Goal: Book appointment/travel/reservation

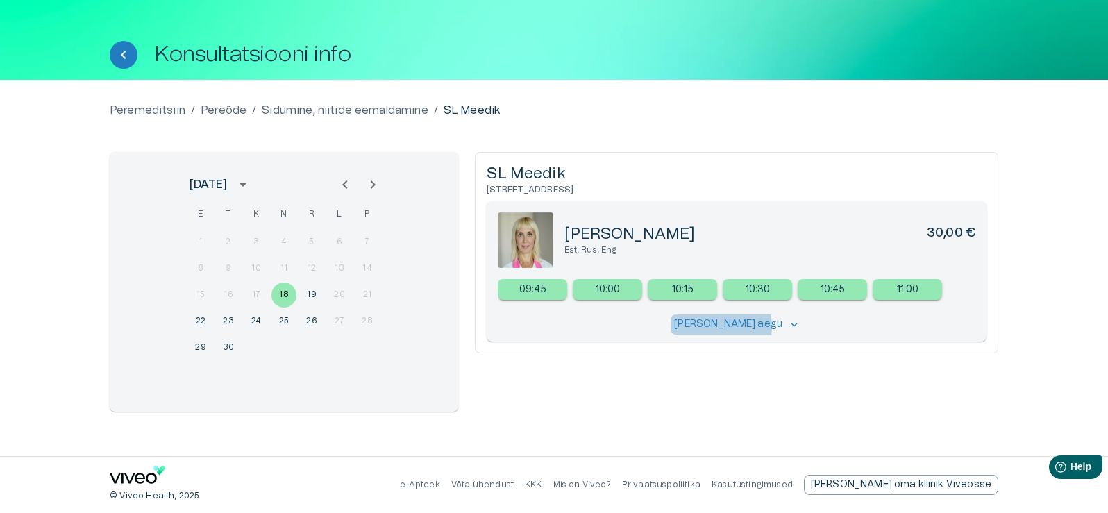
click at [729, 326] on p "[PERSON_NAME] aegu" at bounding box center [728, 324] width 108 height 15
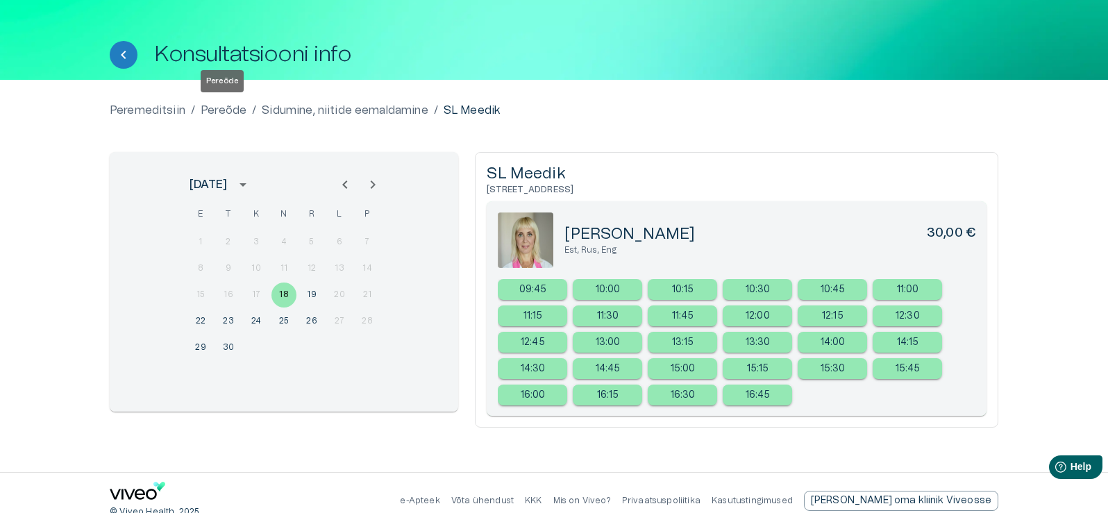
click at [226, 112] on p "Pereõde" at bounding box center [224, 110] width 46 height 17
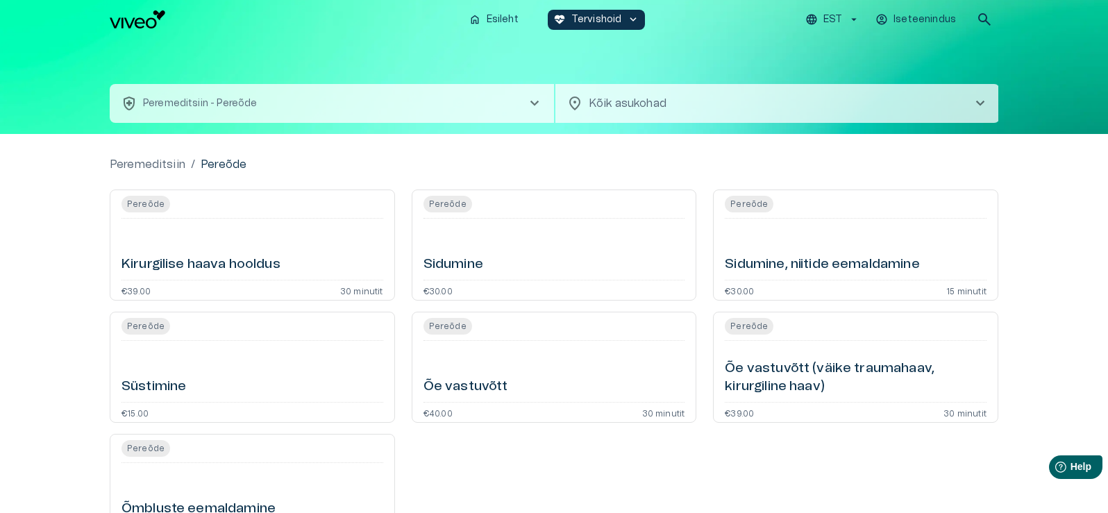
click at [616, 95] on body "Hindame teie privaatsust Kasutame küpsiseid teie sirvimiskogemuse parandamiseks…" at bounding box center [554, 256] width 1108 height 513
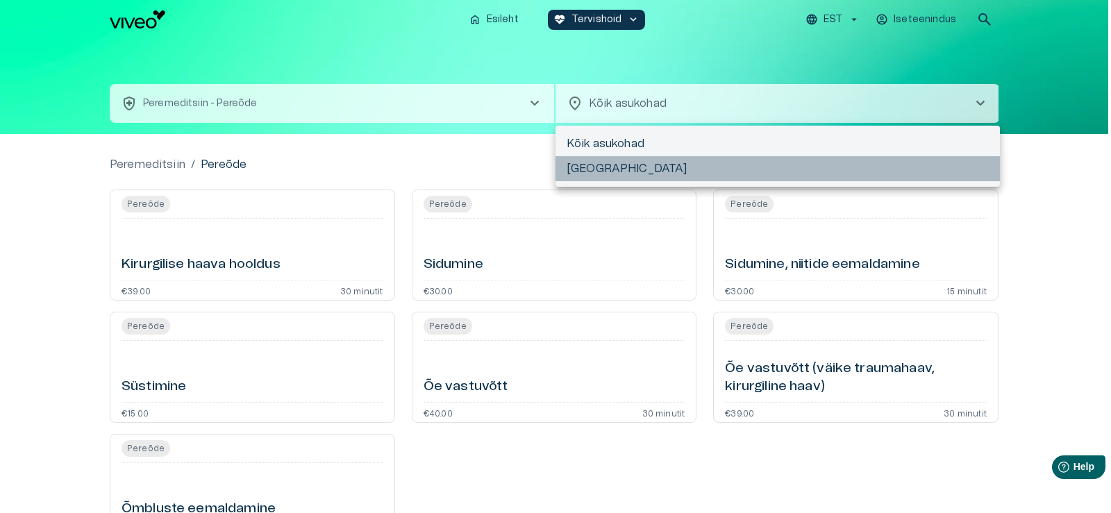
click at [592, 167] on li "[GEOGRAPHIC_DATA]" at bounding box center [777, 168] width 444 height 25
type input "**********"
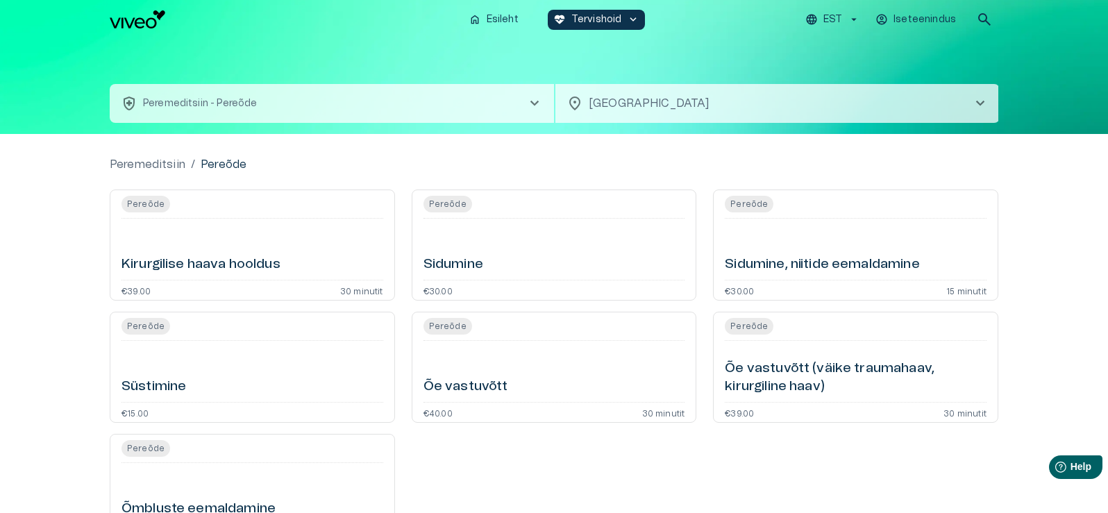
scroll to position [133, 0]
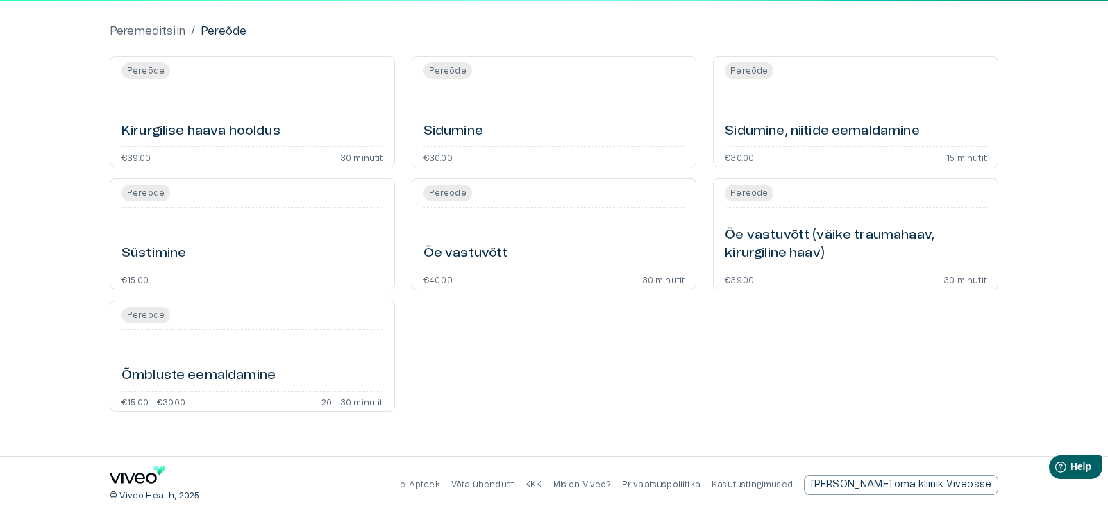
click at [469, 251] on h6 "Õe vastuvõtt" at bounding box center [465, 253] width 85 height 19
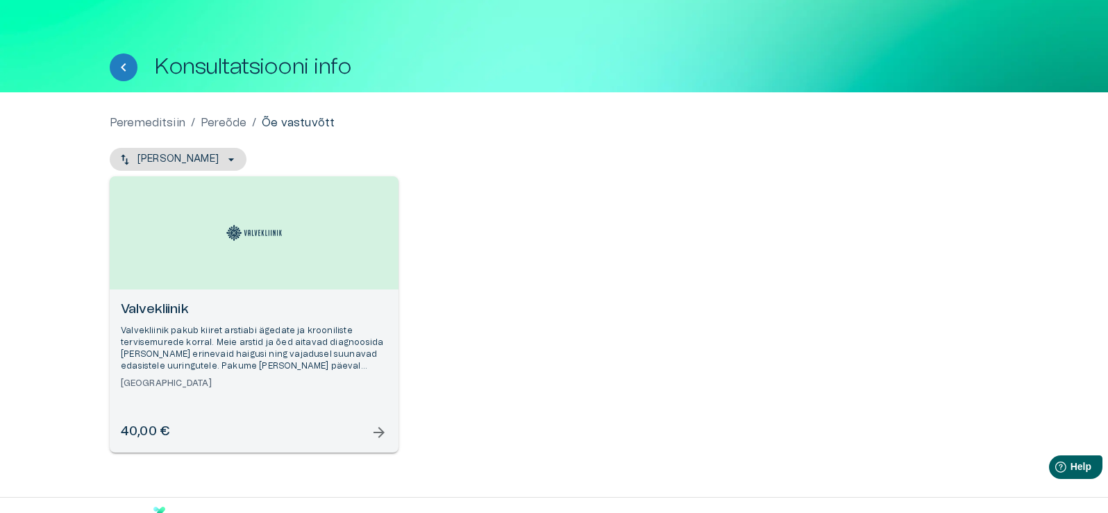
scroll to position [71, 0]
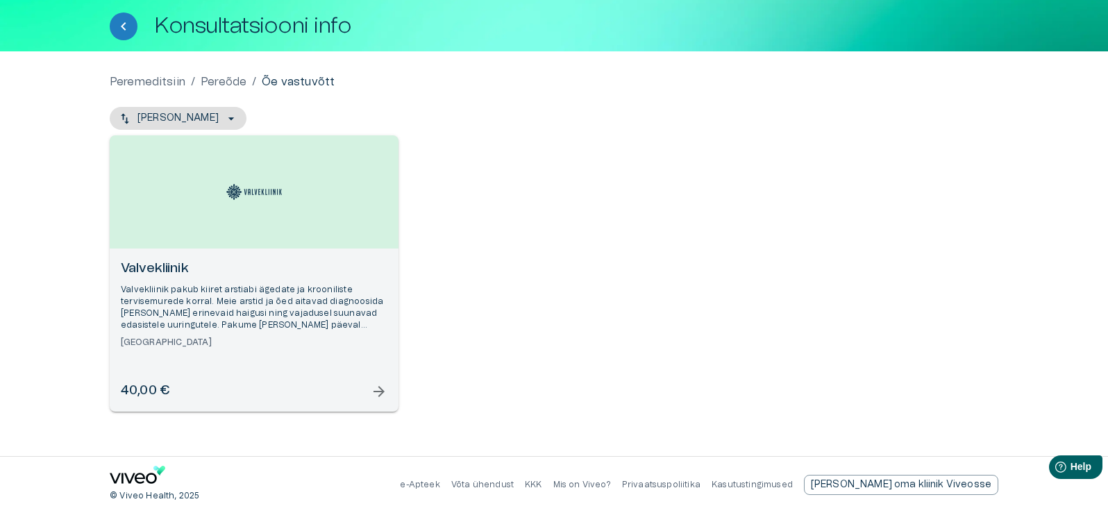
scroll to position [38, 0]
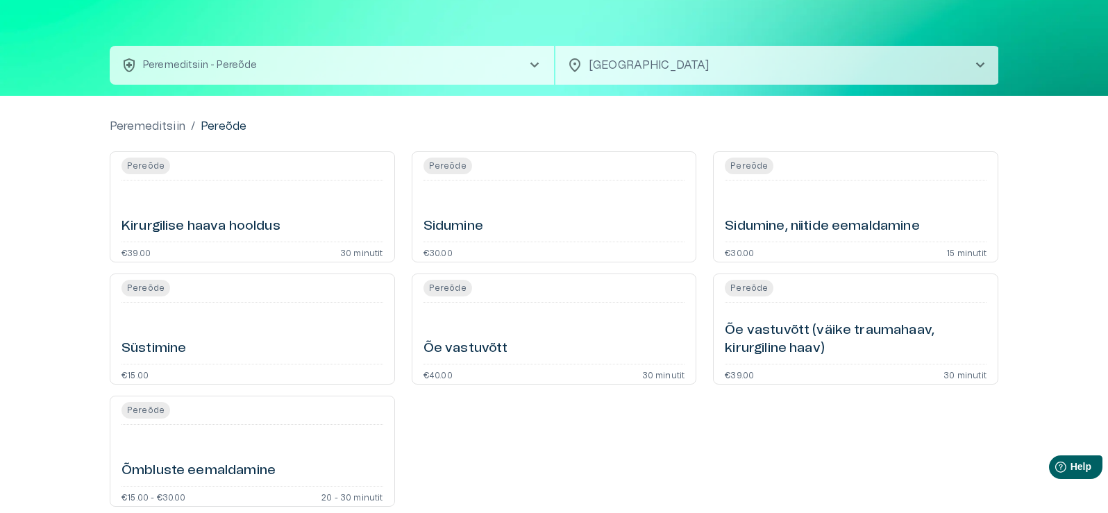
click at [559, 236] on div "Pereõde Sidumine €30.00" at bounding box center [554, 206] width 285 height 111
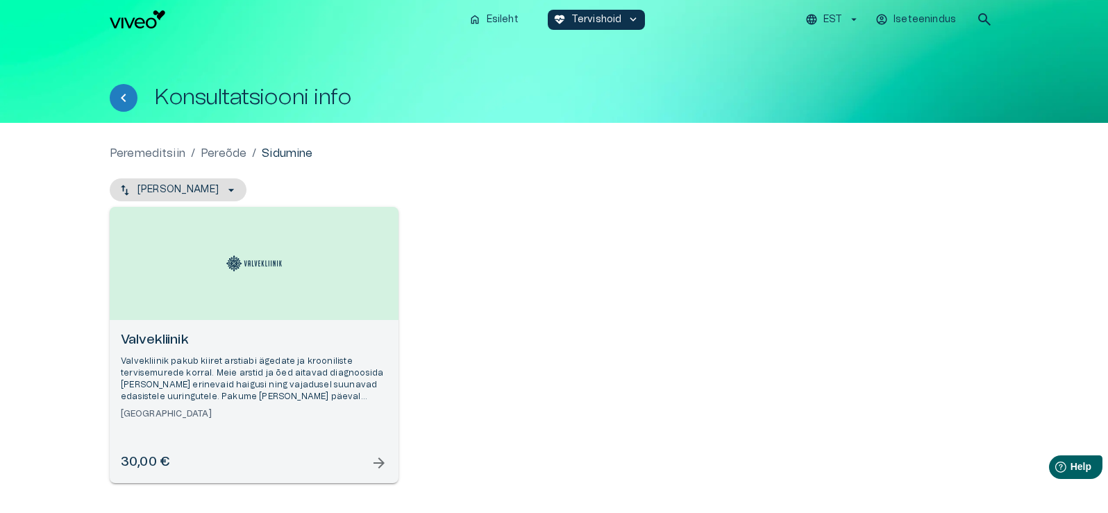
scroll to position [38, 0]
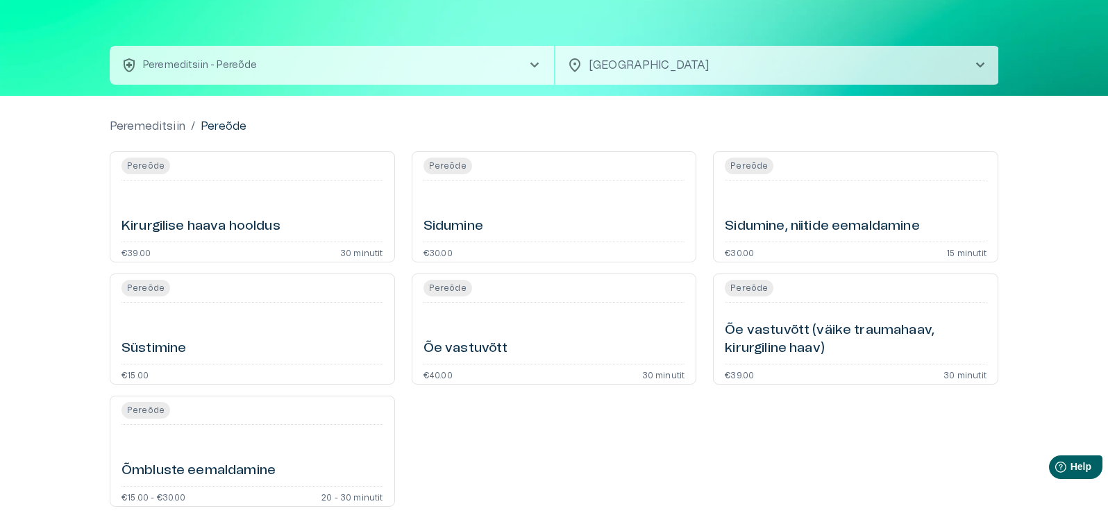
click at [271, 226] on h6 "Kirurgilise haava hooldus" at bounding box center [200, 226] width 159 height 19
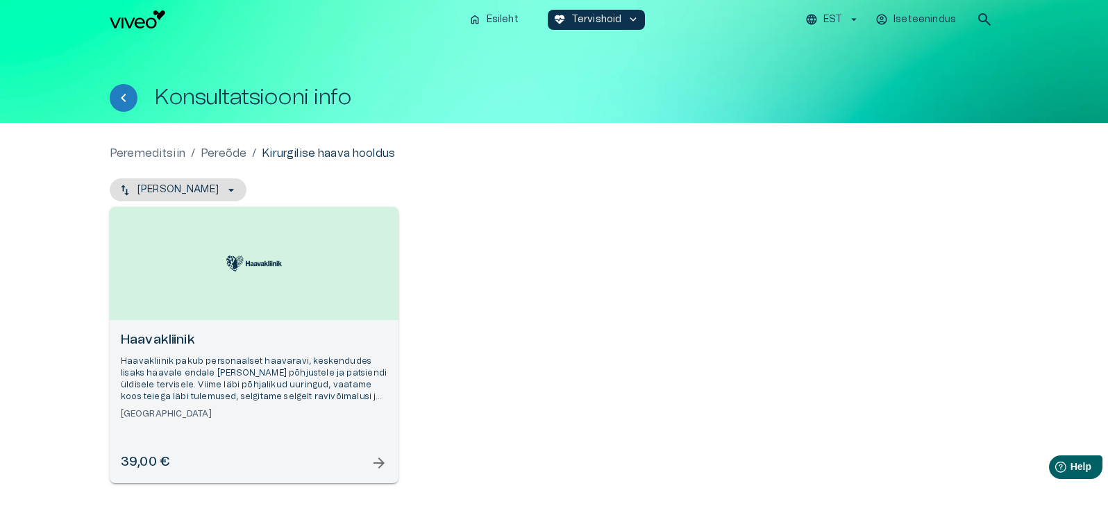
scroll to position [38, 0]
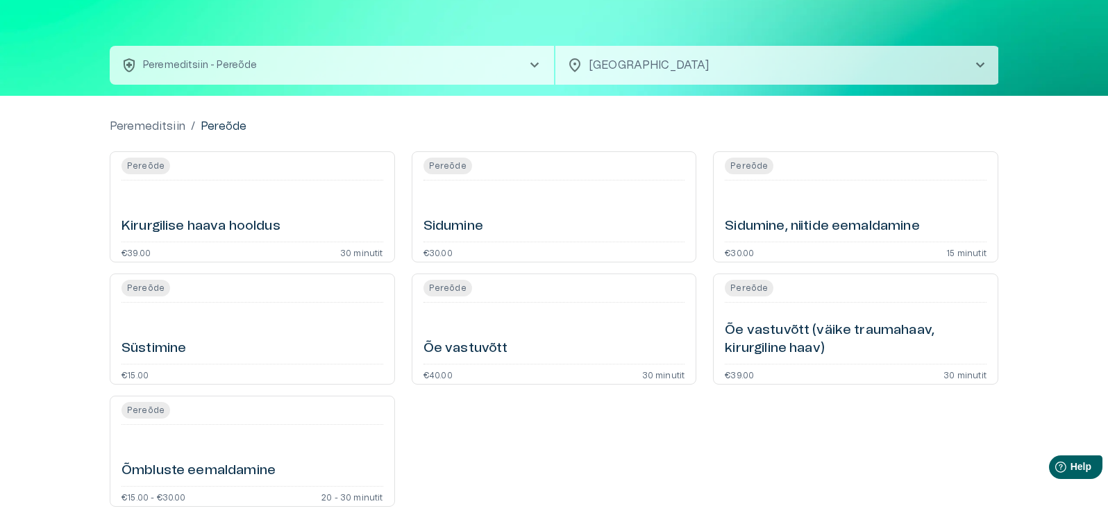
click at [198, 358] on div "Pereõde Süstimine €15.00" at bounding box center [252, 328] width 285 height 111
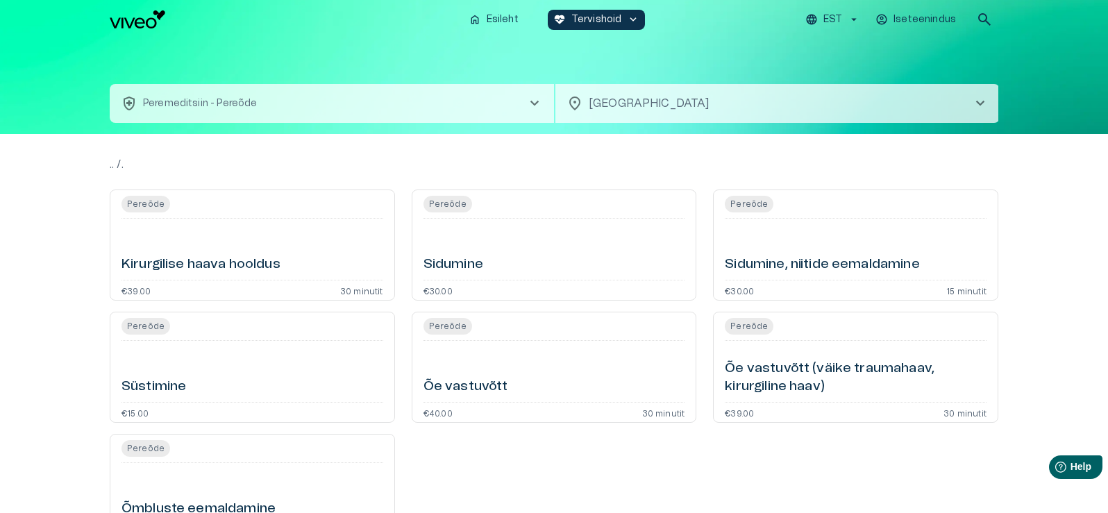
scroll to position [38, 0]
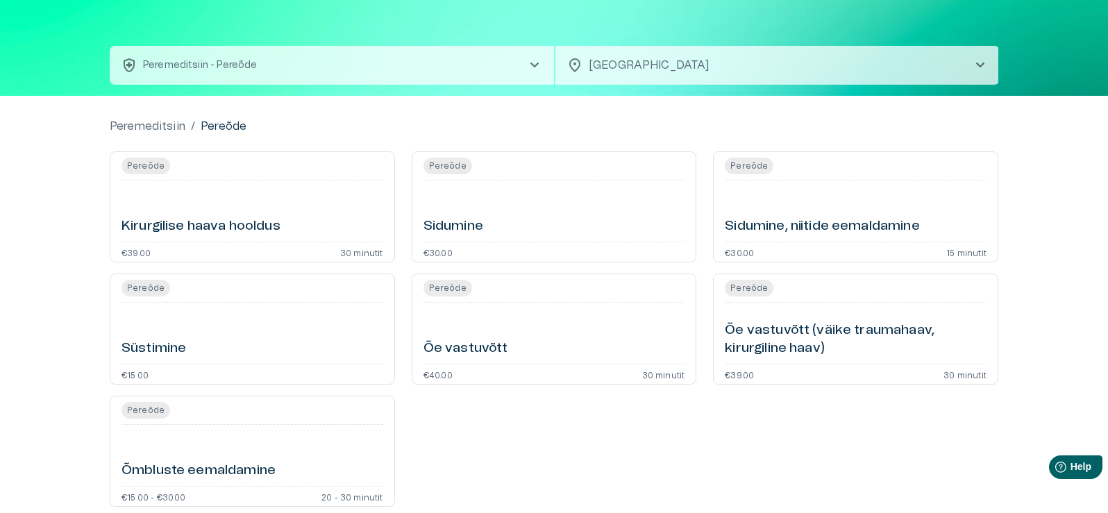
click at [224, 463] on h6 "Õmbluste eemaldamine" at bounding box center [198, 471] width 154 height 19
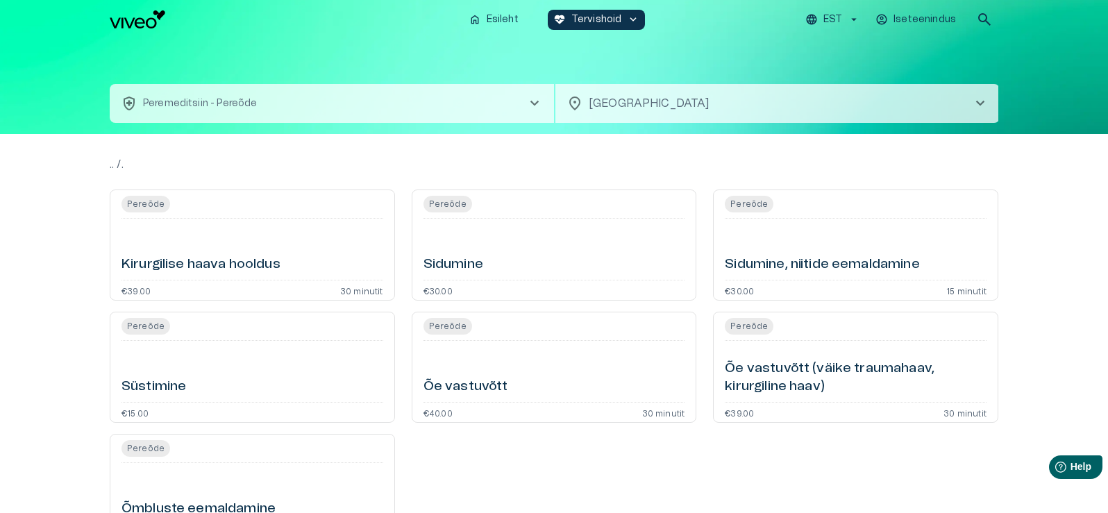
scroll to position [38, 0]
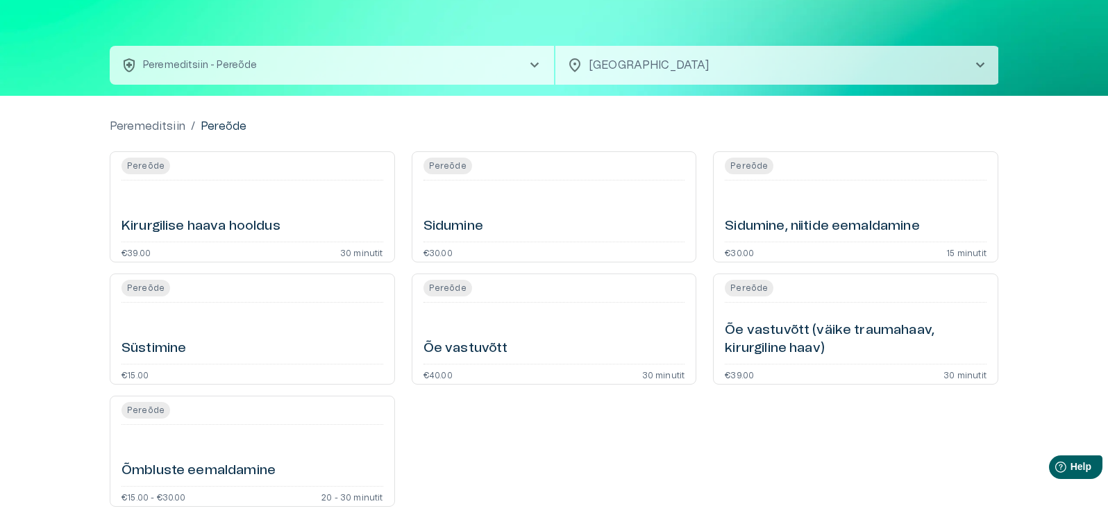
click at [893, 231] on h6 "Sidumine, niitide eemaldamine" at bounding box center [822, 226] width 194 height 19
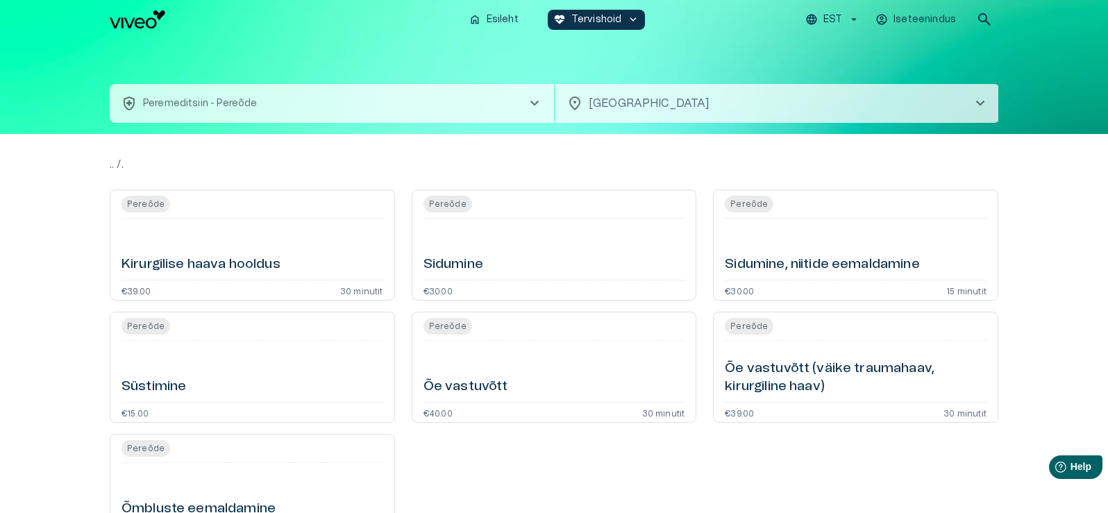
scroll to position [38, 0]
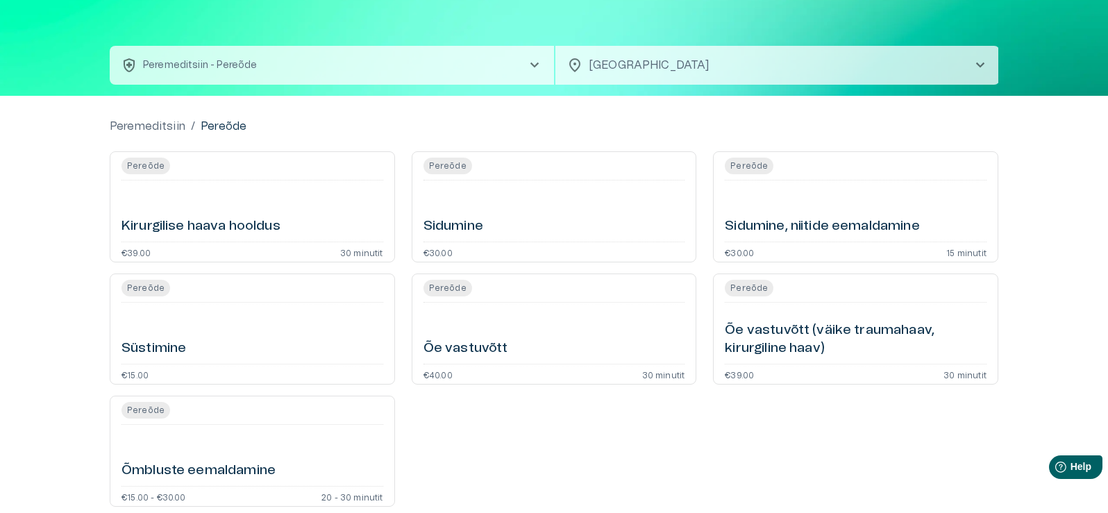
click at [822, 346] on h6 "Õe vastuvõtt (väike traumahaav, kirurgiline haav)" at bounding box center [856, 339] width 262 height 37
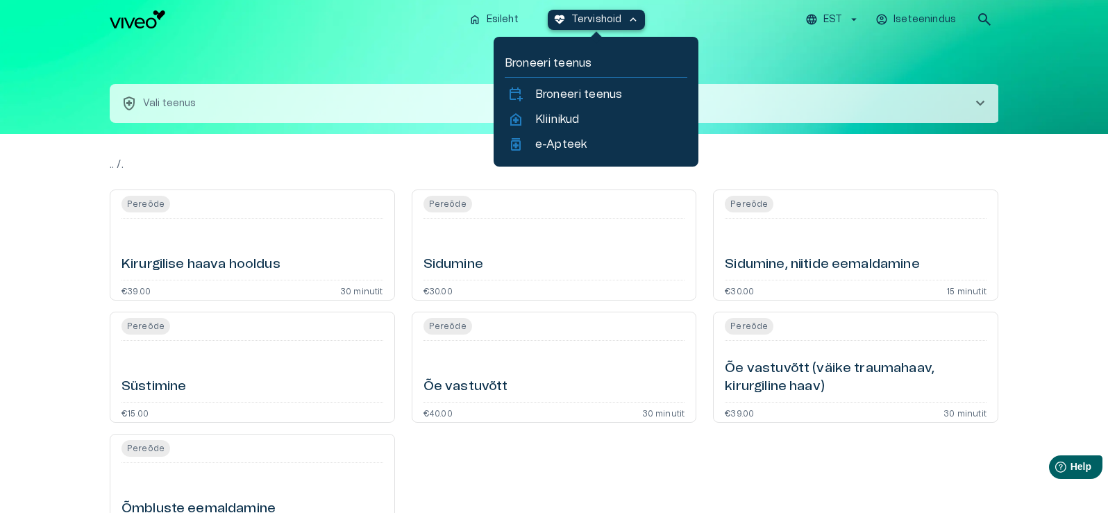
type input "**********"
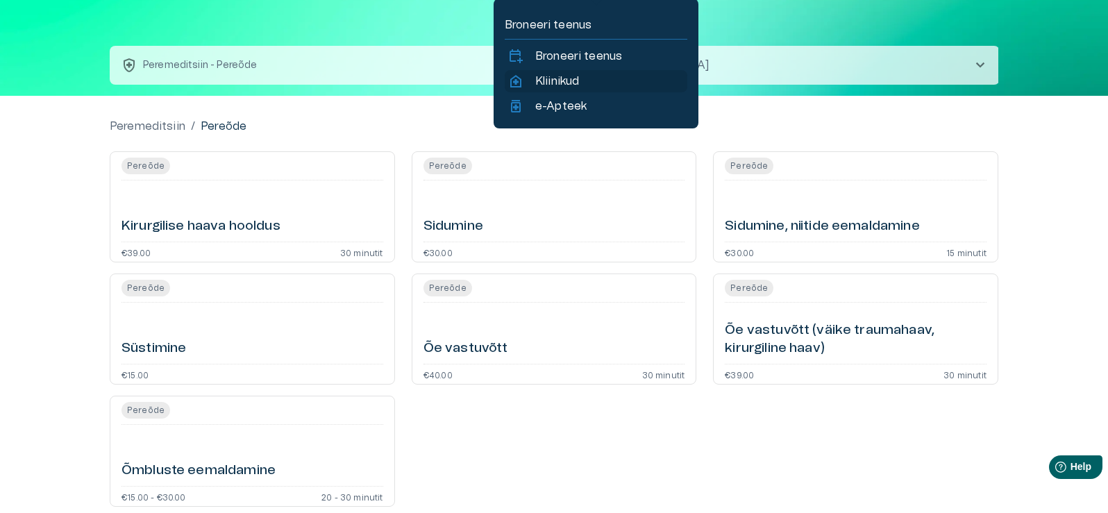
click at [548, 83] on p "Kliinikud" at bounding box center [557, 81] width 44 height 17
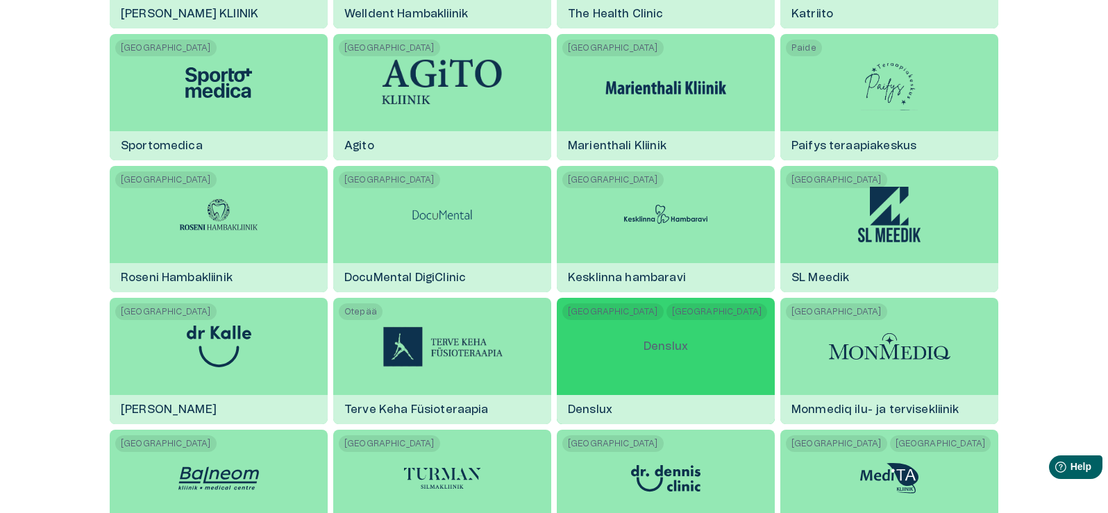
scroll to position [1249, 0]
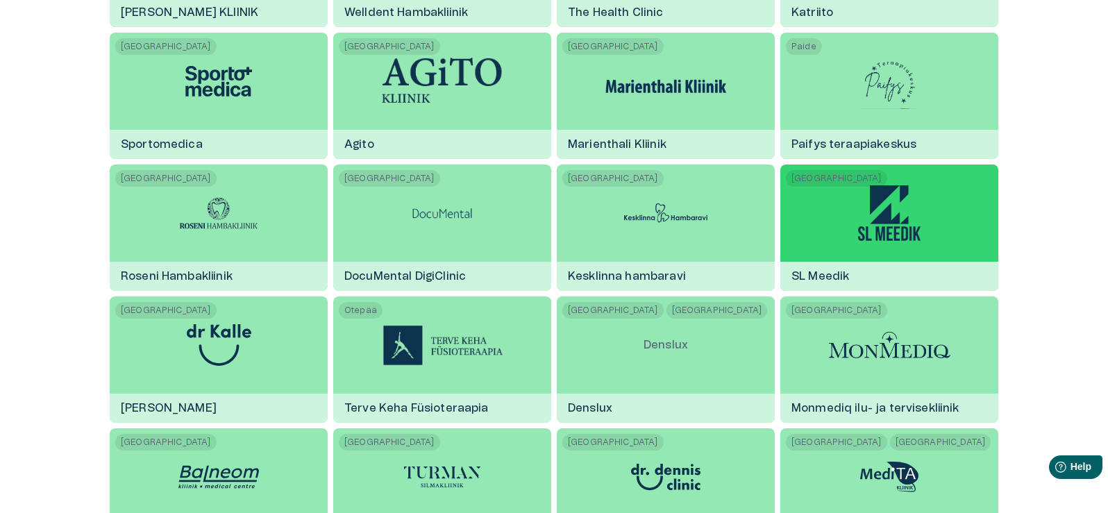
click at [878, 224] on img at bounding box center [889, 213] width 62 height 56
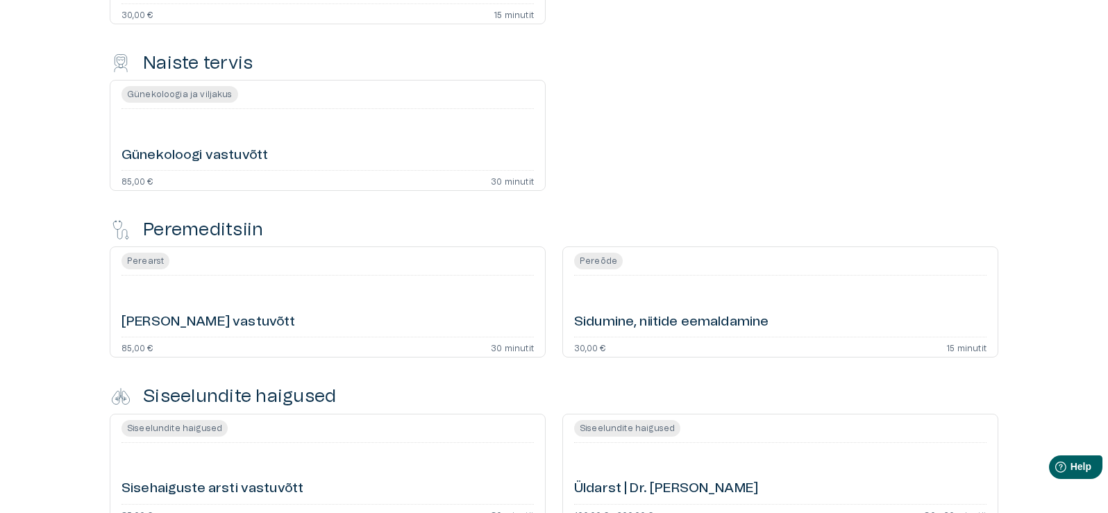
scroll to position [421, 0]
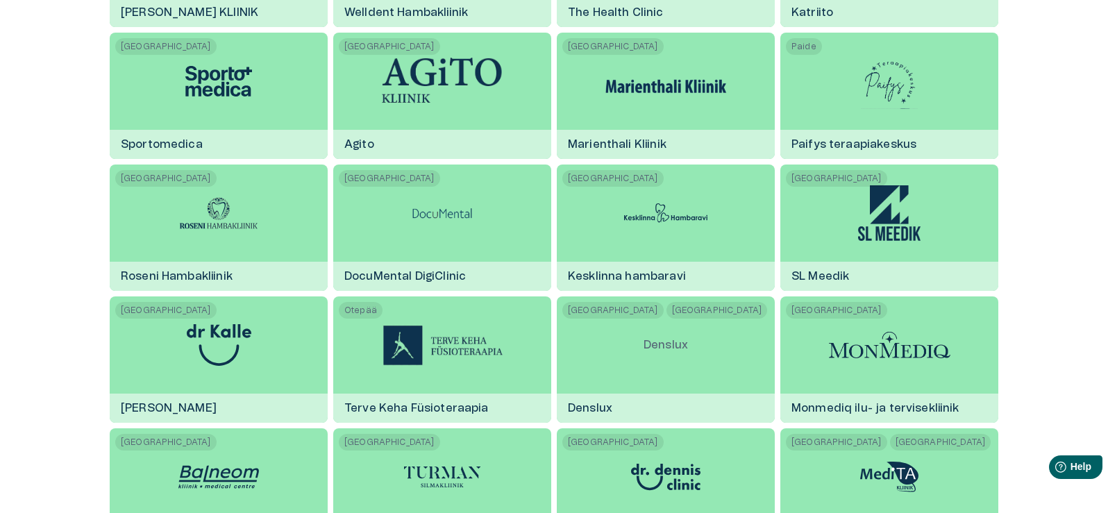
scroll to position [38, 0]
